Goal: Navigation & Orientation: Go to known website

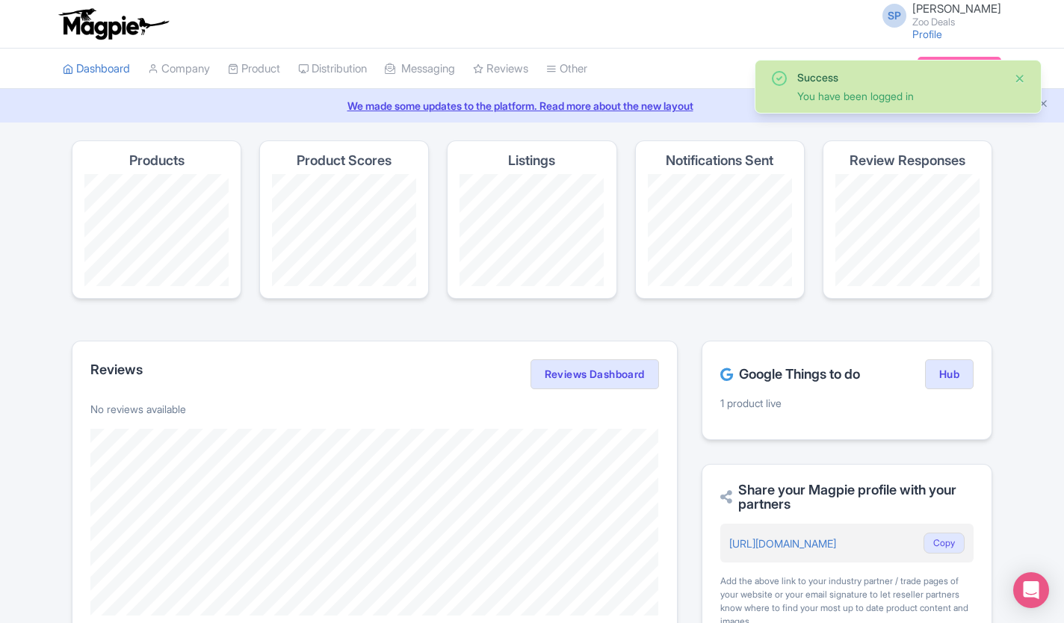
click at [1021, 81] on button "Close" at bounding box center [1020, 78] width 12 height 18
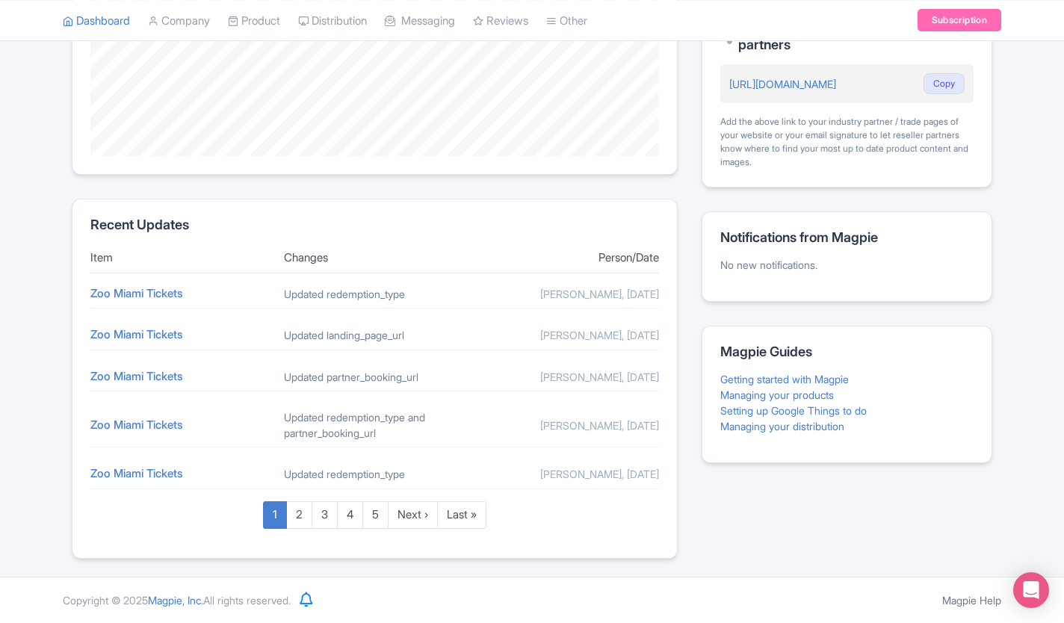
scroll to position [517, 0]
